Goal: Transaction & Acquisition: Purchase product/service

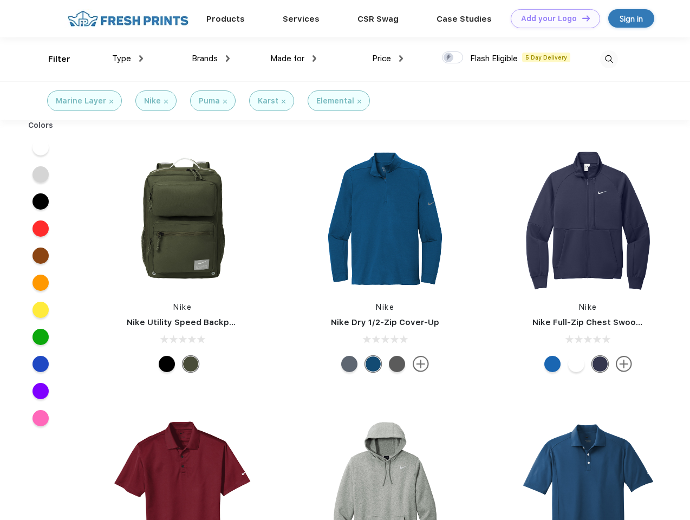
scroll to position [1, 0]
click at [552, 18] on link "Add your Logo Design Tool" at bounding box center [555, 18] width 89 height 19
click at [0, 0] on div "Design Tool" at bounding box center [0, 0] width 0 height 0
click at [582, 18] on link "Add your Logo Design Tool" at bounding box center [555, 18] width 89 height 19
click at [52, 59] on div "Filter" at bounding box center [59, 59] width 22 height 12
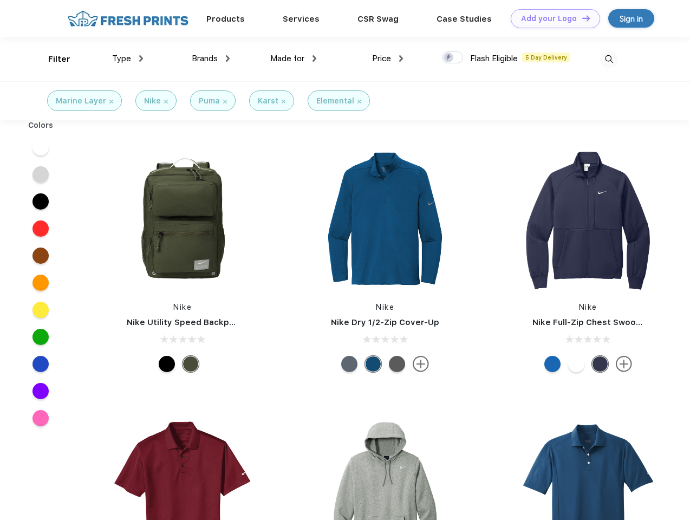
click at [128, 59] on span "Type" at bounding box center [121, 59] width 19 height 10
click at [211, 59] on span "Brands" at bounding box center [205, 59] width 26 height 10
click at [294, 59] on span "Made for" at bounding box center [287, 59] width 34 height 10
click at [388, 59] on span "Price" at bounding box center [381, 59] width 19 height 10
click at [453, 58] on div at bounding box center [452, 57] width 21 height 12
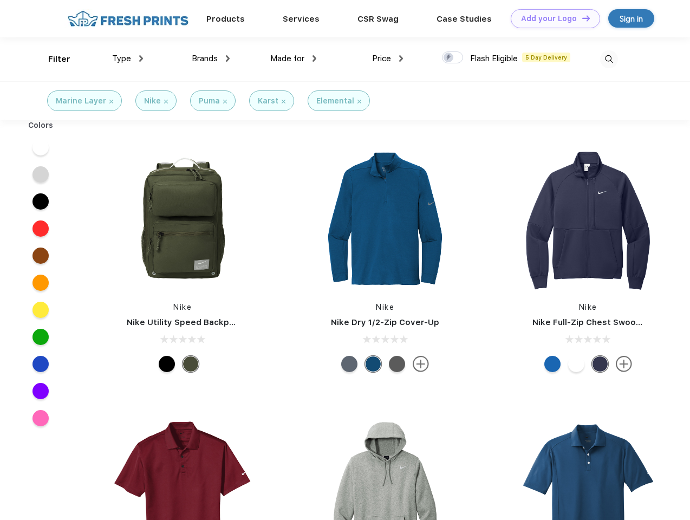
click at [449, 58] on input "checkbox" at bounding box center [445, 54] width 7 height 7
click at [609, 59] on img at bounding box center [610, 59] width 18 height 18
